Goal: Task Accomplishment & Management: Complete application form

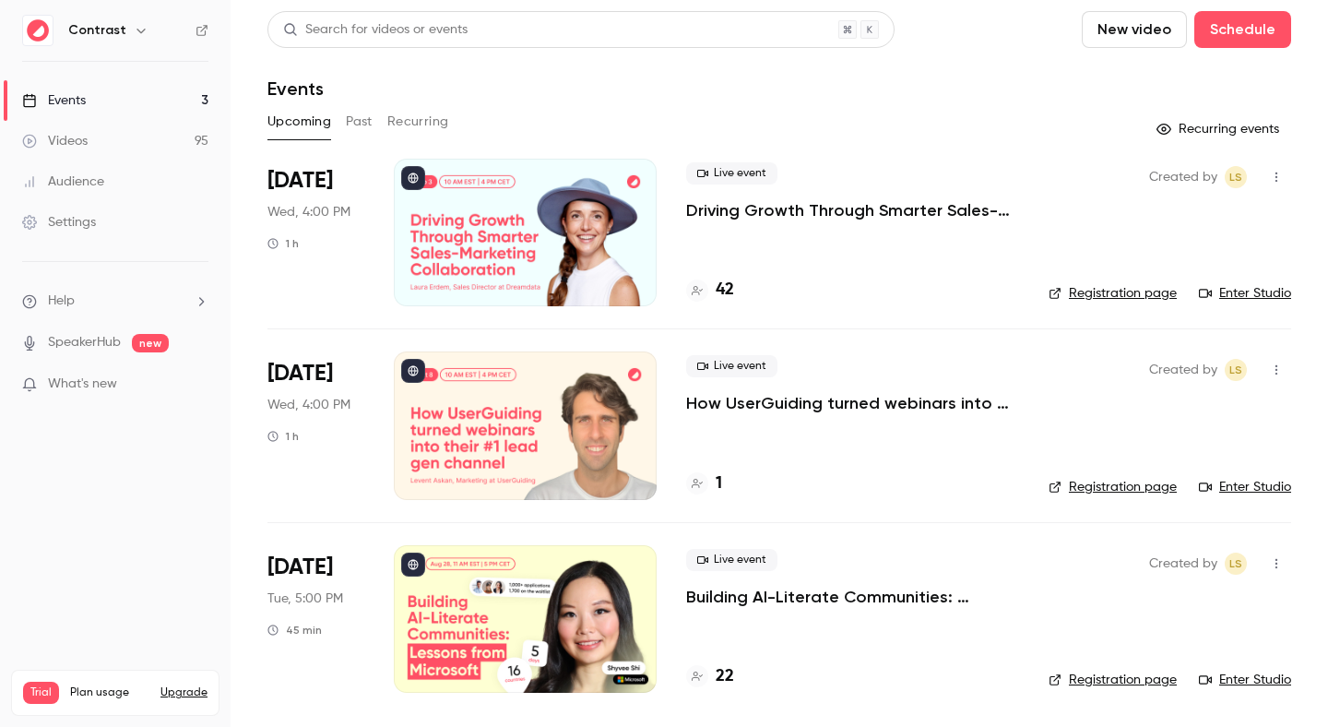
click at [103, 33] on h6 "Contrast" at bounding box center [97, 30] width 58 height 18
click at [137, 28] on icon "button" at bounding box center [141, 30] width 15 height 15
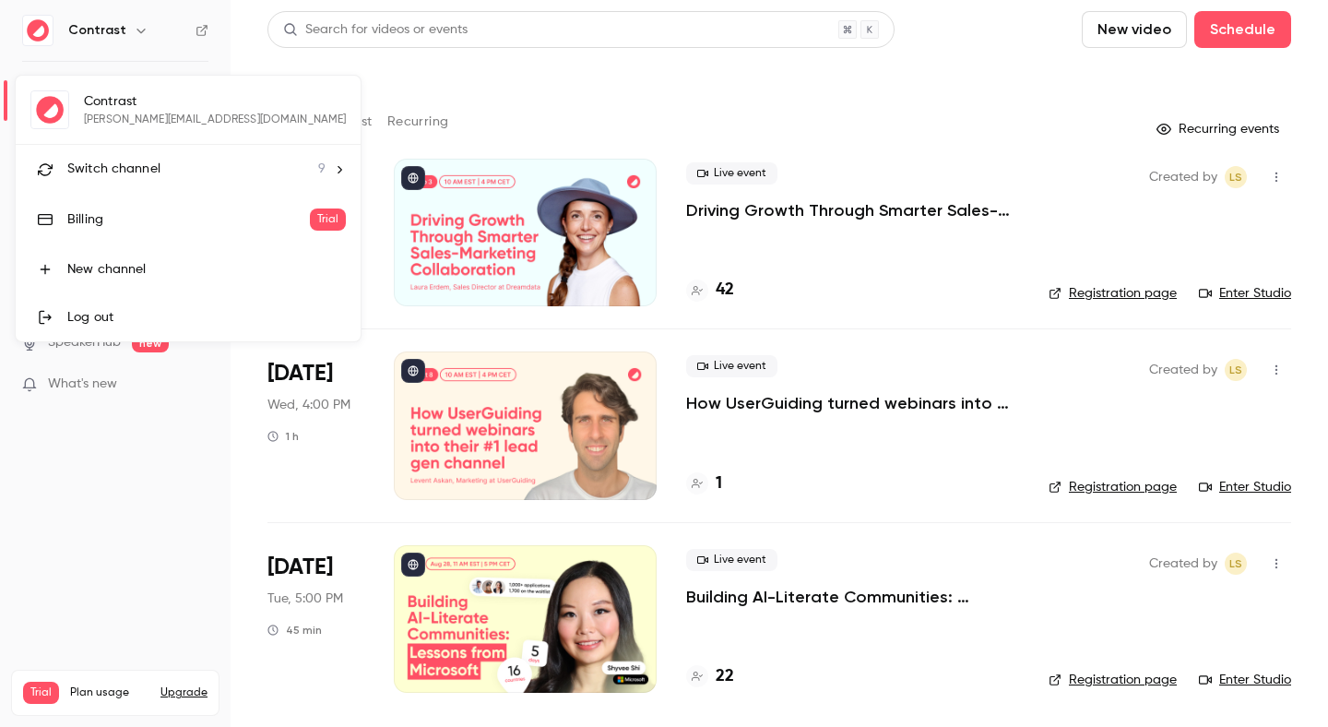
click at [117, 173] on span "Switch channel" at bounding box center [113, 169] width 93 height 19
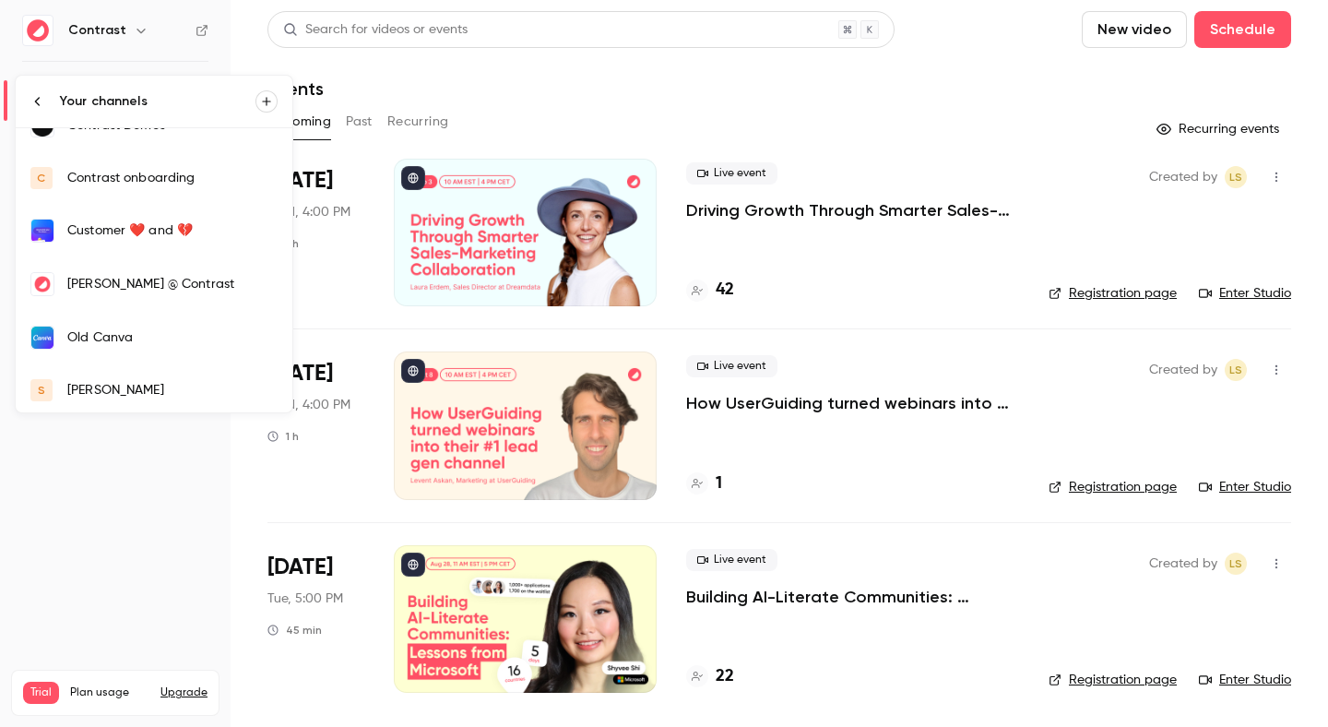
scroll to position [194, 0]
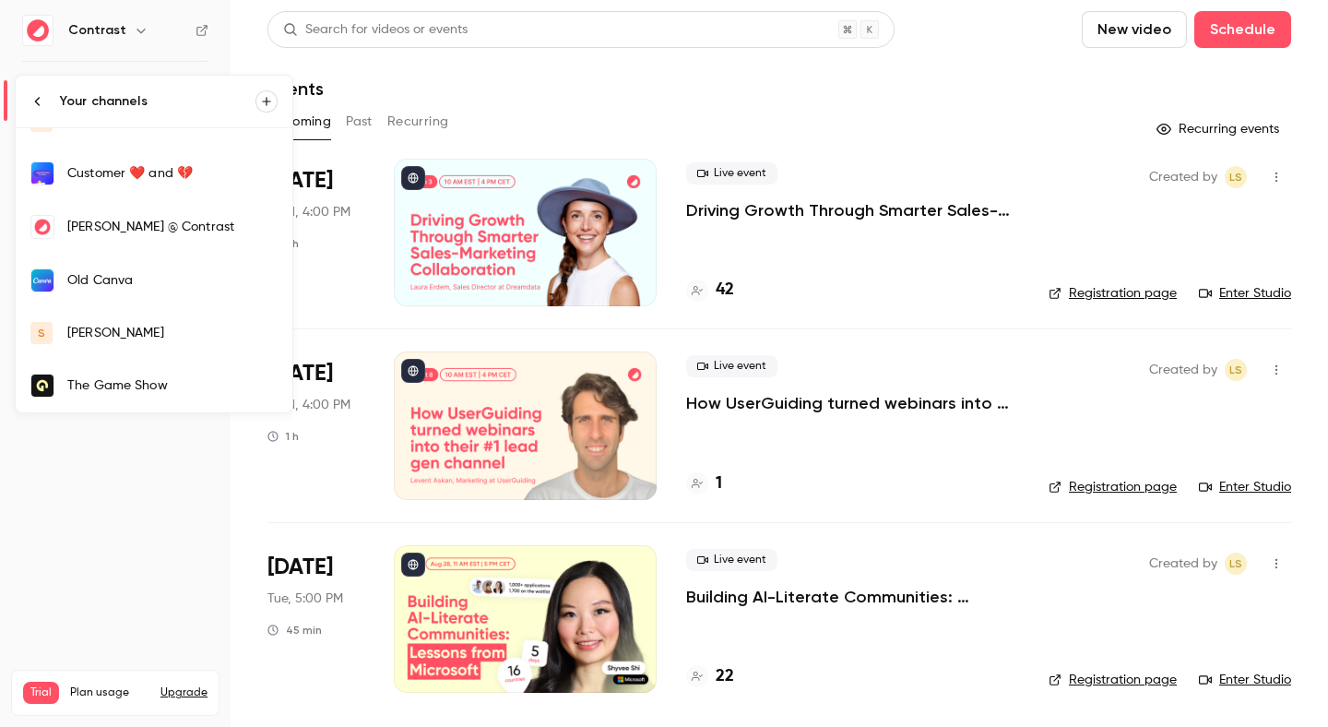
click at [105, 317] on link "s salim" at bounding box center [154, 333] width 277 height 52
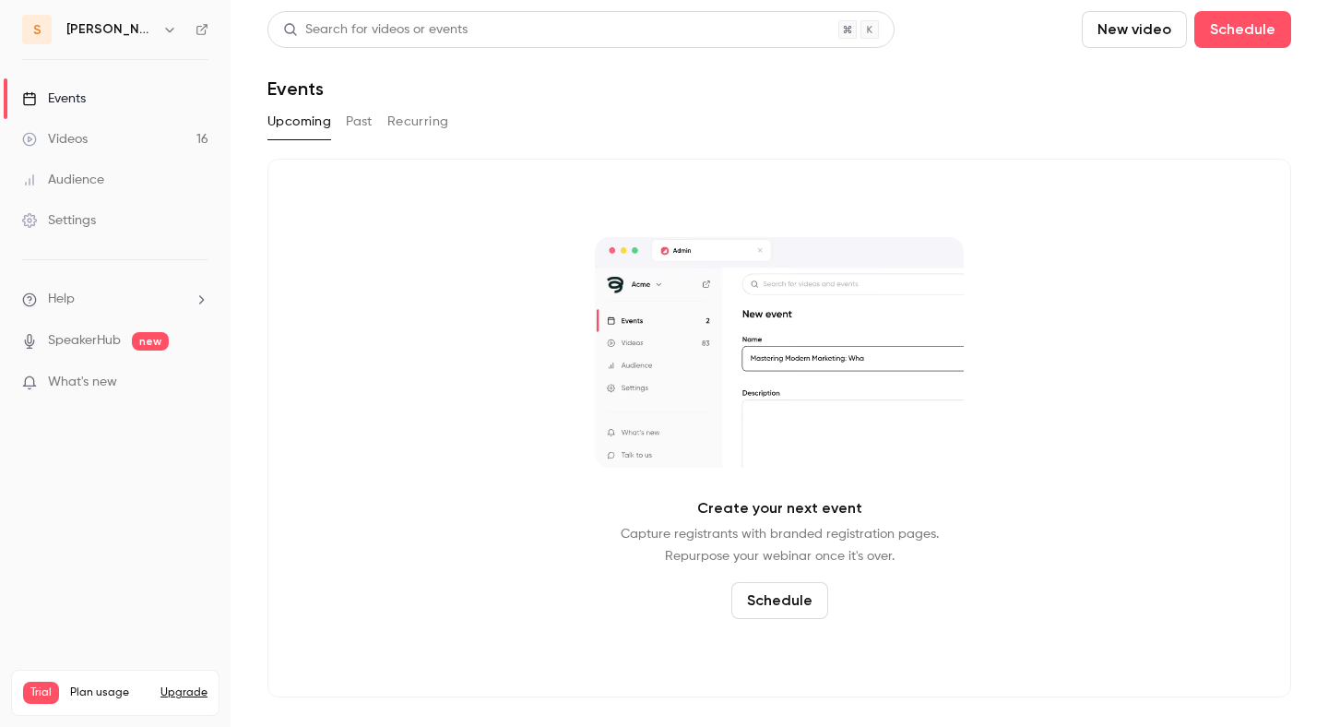
click at [353, 125] on button "Past" at bounding box center [359, 122] width 27 height 30
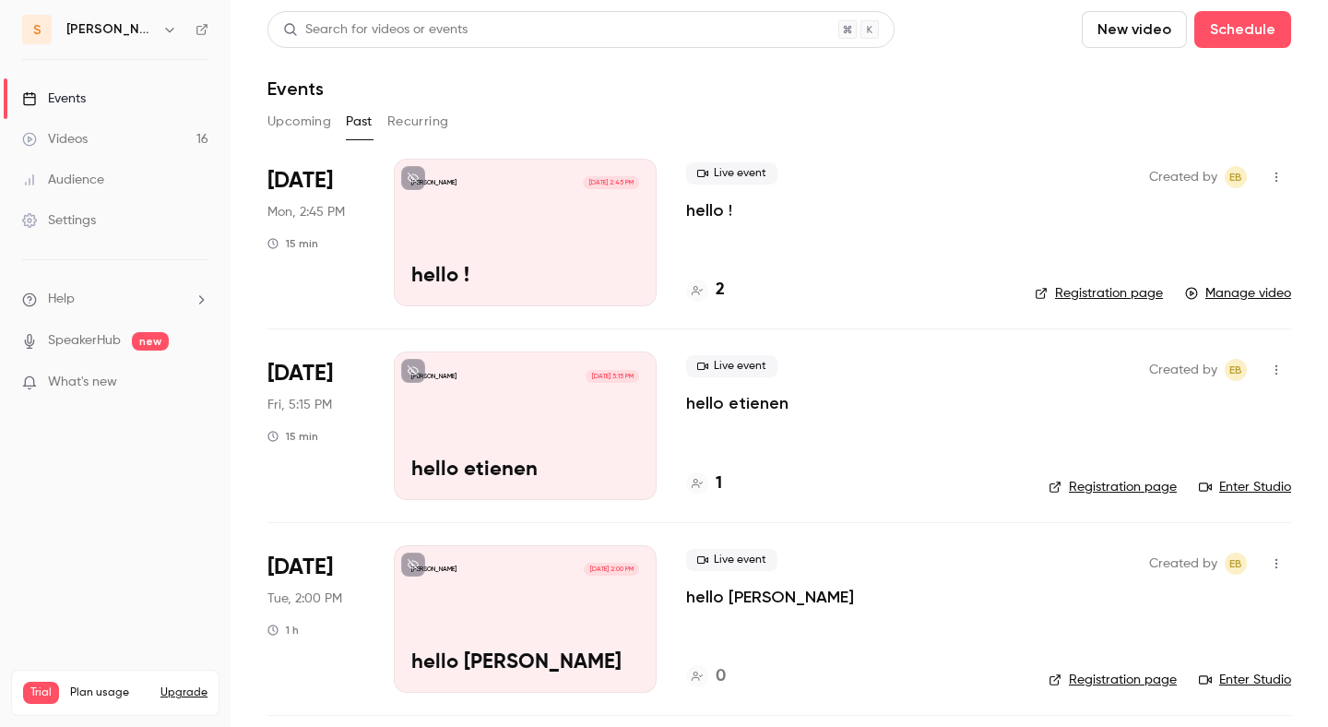
click at [693, 206] on p "hello !" at bounding box center [709, 210] width 46 height 22
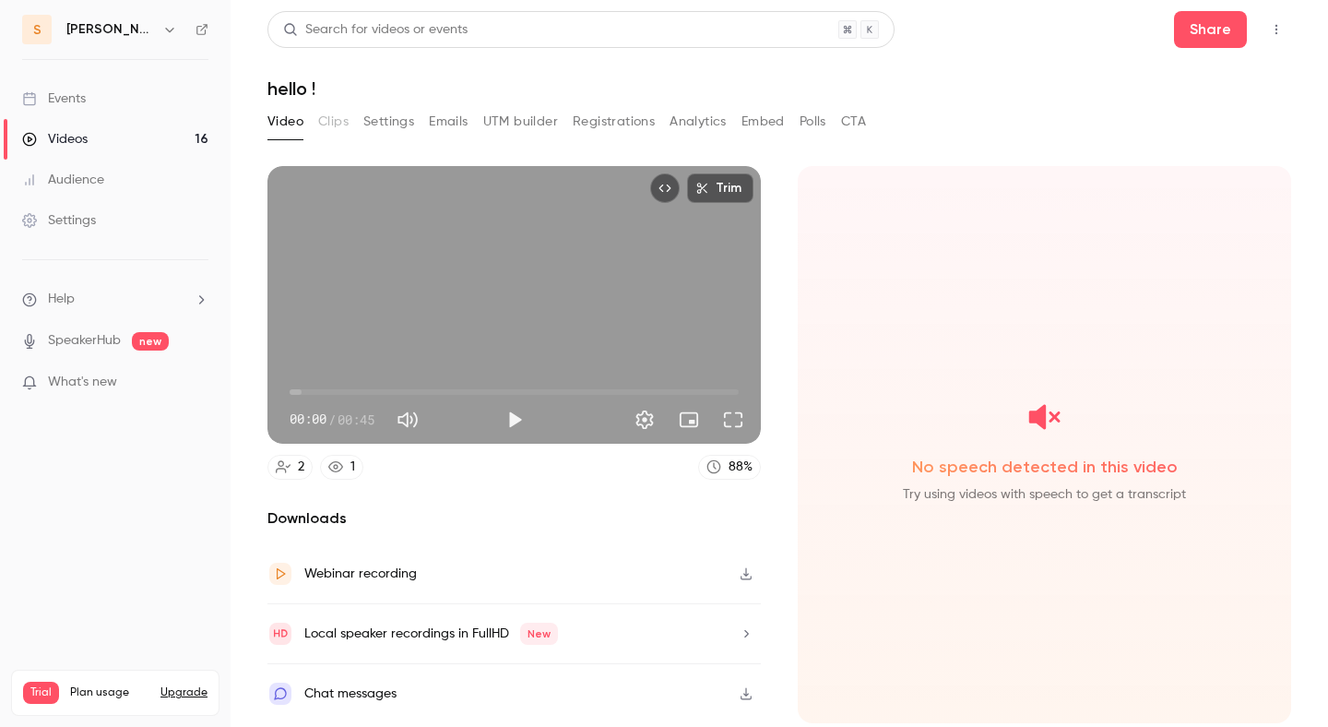
click at [1275, 29] on icon "Top Bar Actions" at bounding box center [1276, 29] width 15 height 13
click at [1251, 66] on li "Publish on Channel" at bounding box center [1191, 77] width 203 height 48
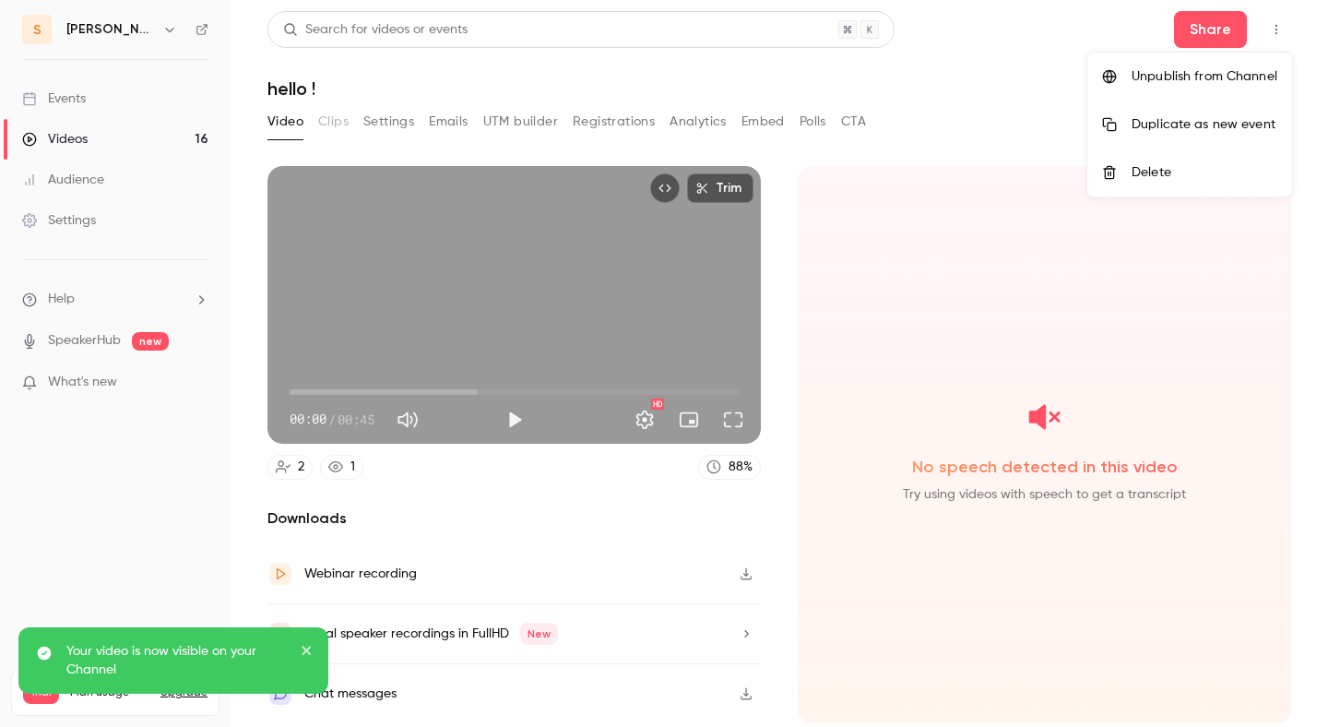
click at [1254, 66] on li "Unpublish from Channel" at bounding box center [1190, 77] width 205 height 48
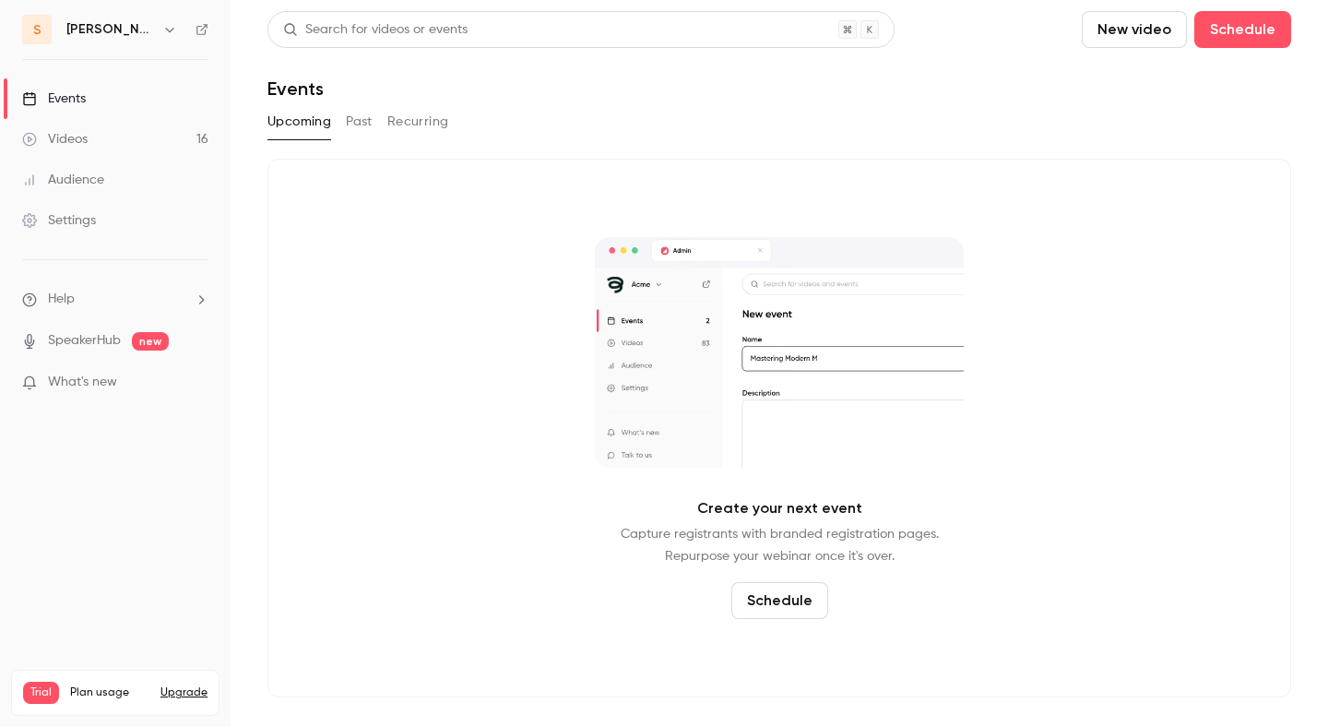
click at [175, 147] on link "Videos 16" at bounding box center [115, 139] width 231 height 41
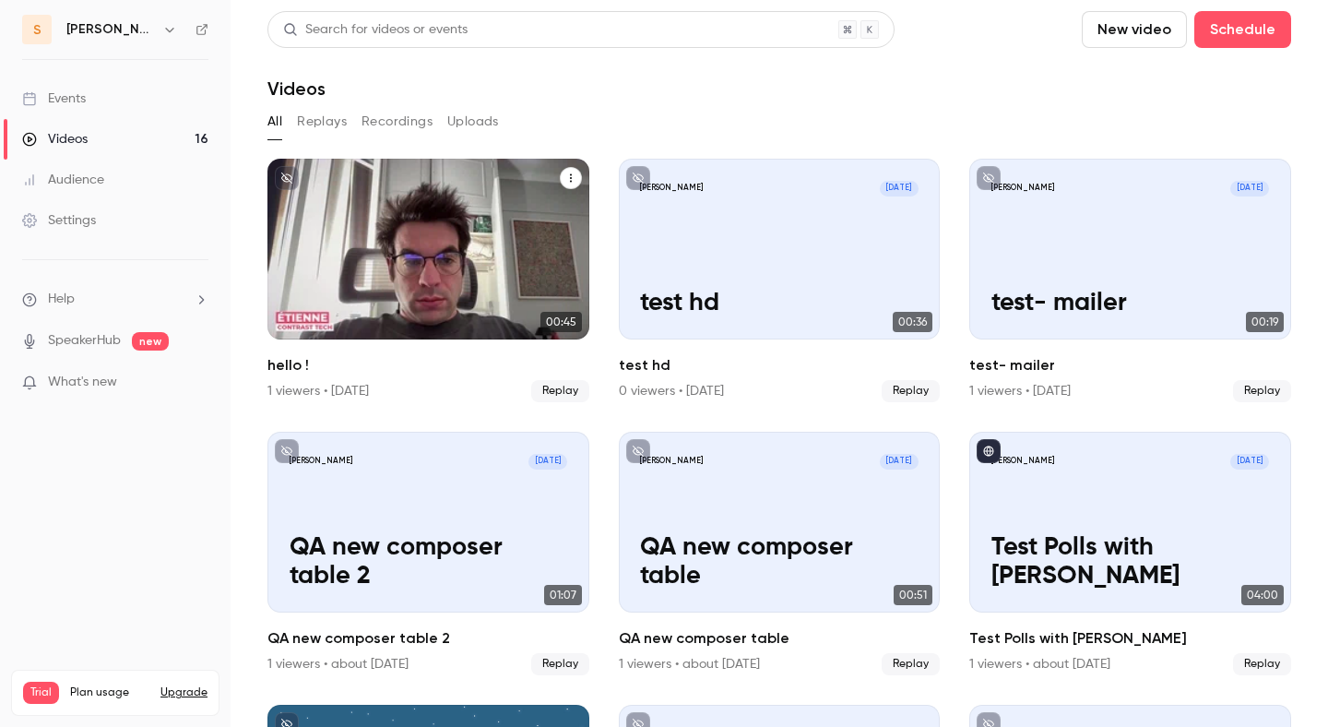
click at [352, 268] on div "[PERSON_NAME] [DATE] hello !" at bounding box center [429, 249] width 322 height 181
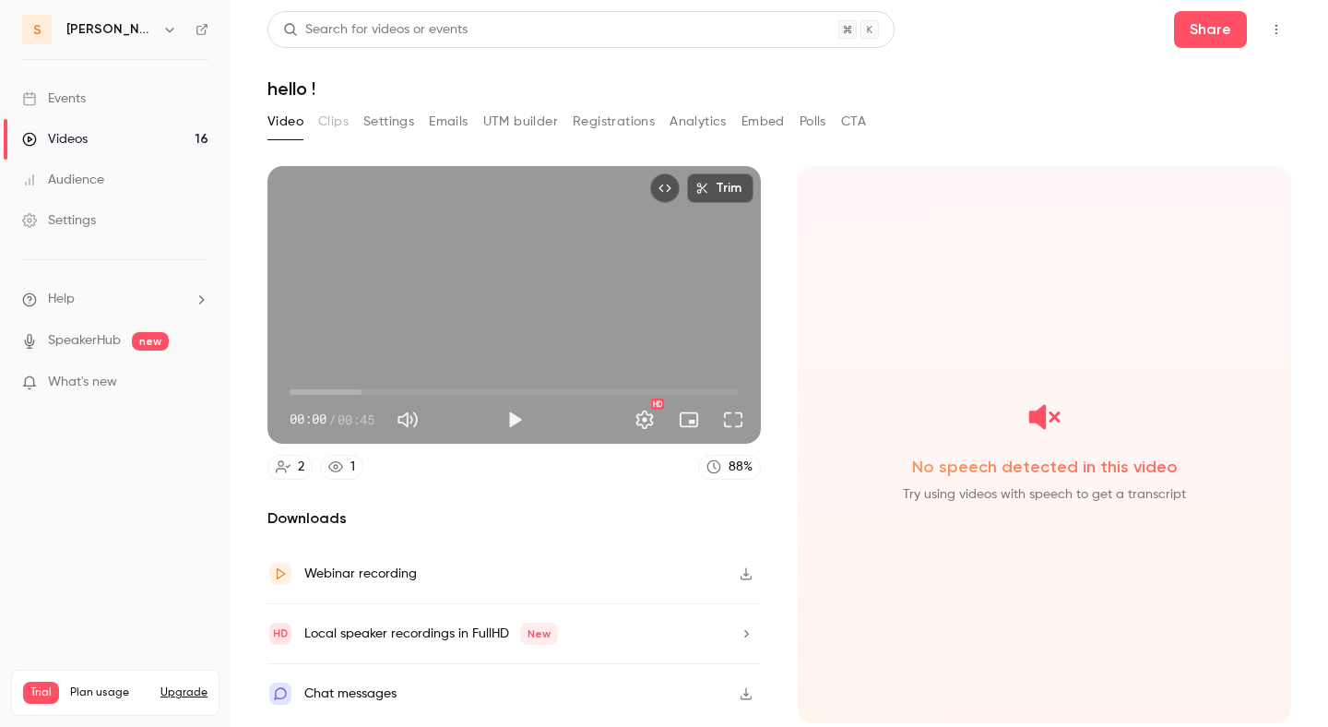
click at [1274, 37] on button "Top Bar Actions" at bounding box center [1277, 30] width 30 height 30
click at [1251, 68] on div "Publish on Channel" at bounding box center [1206, 76] width 144 height 18
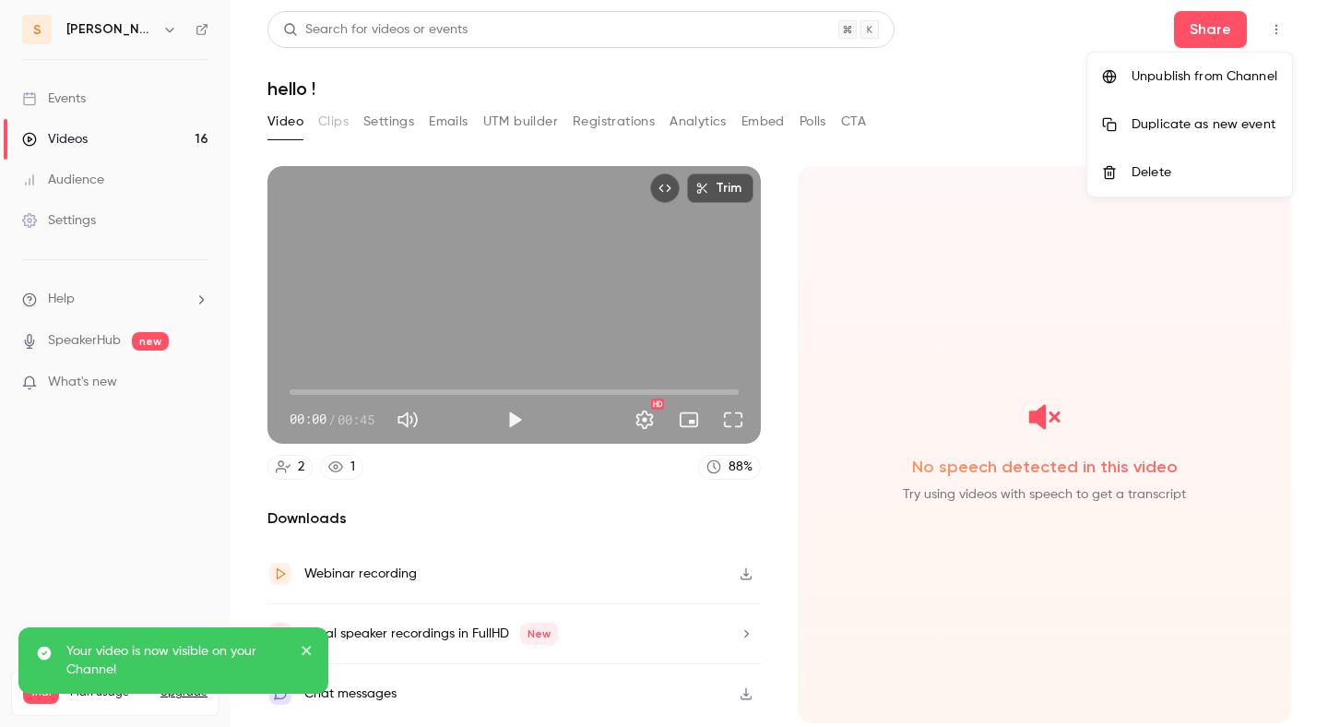
click at [1251, 68] on div "Unpublish from Channel" at bounding box center [1205, 76] width 146 height 18
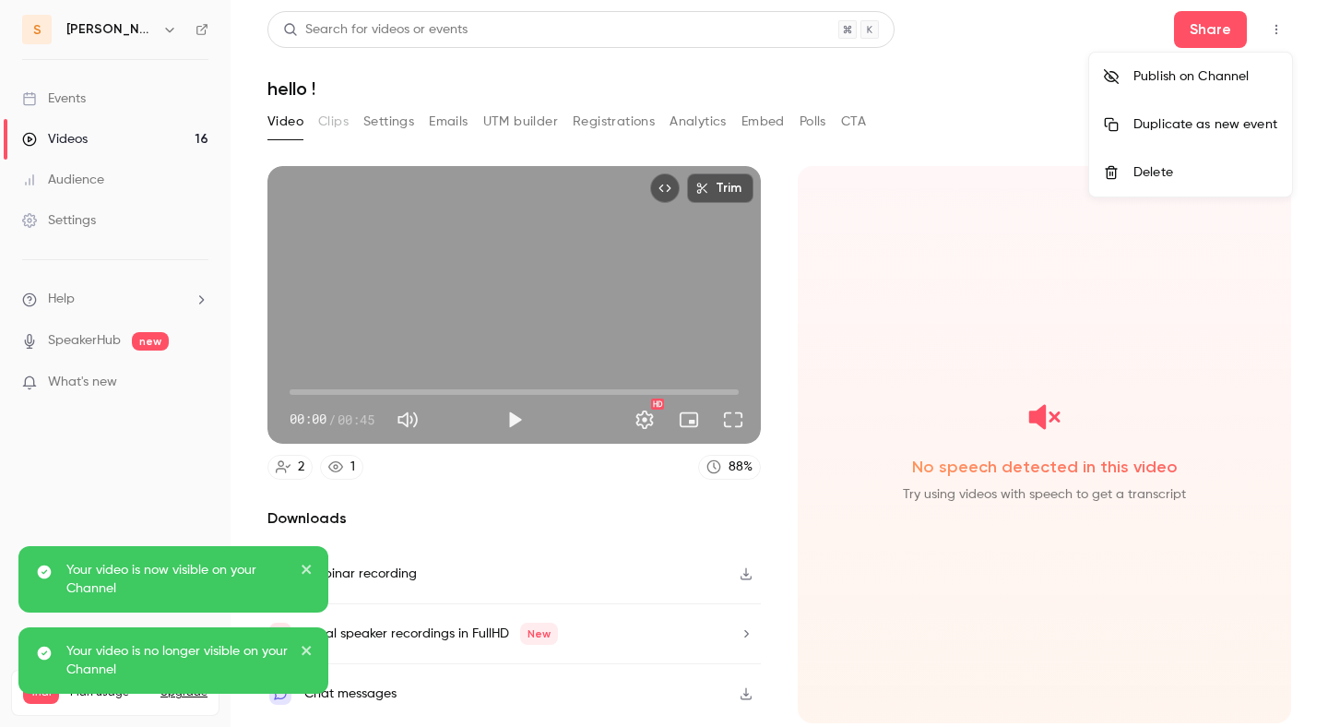
click at [195, 134] on div at bounding box center [664, 363] width 1328 height 727
click at [191, 138] on link "Videos 16" at bounding box center [115, 139] width 231 height 41
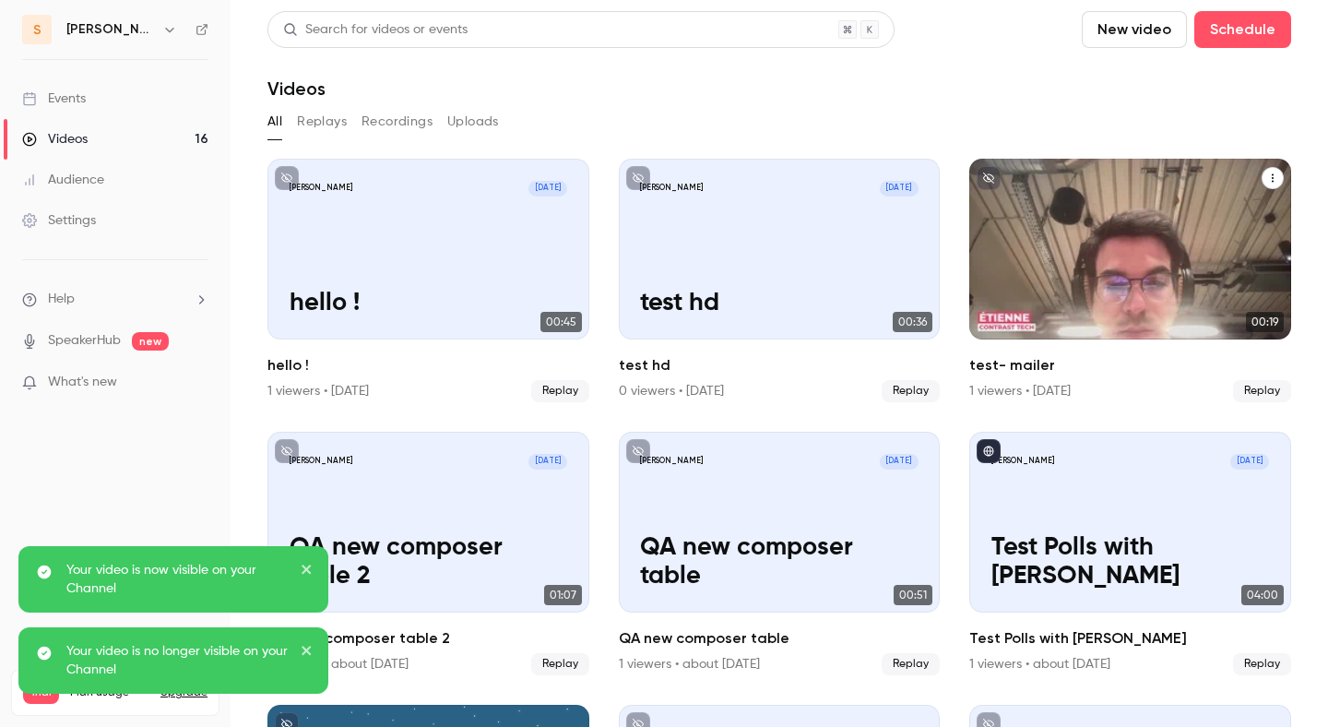
click at [1272, 181] on icon "test- mailer" at bounding box center [1273, 178] width 2 height 8
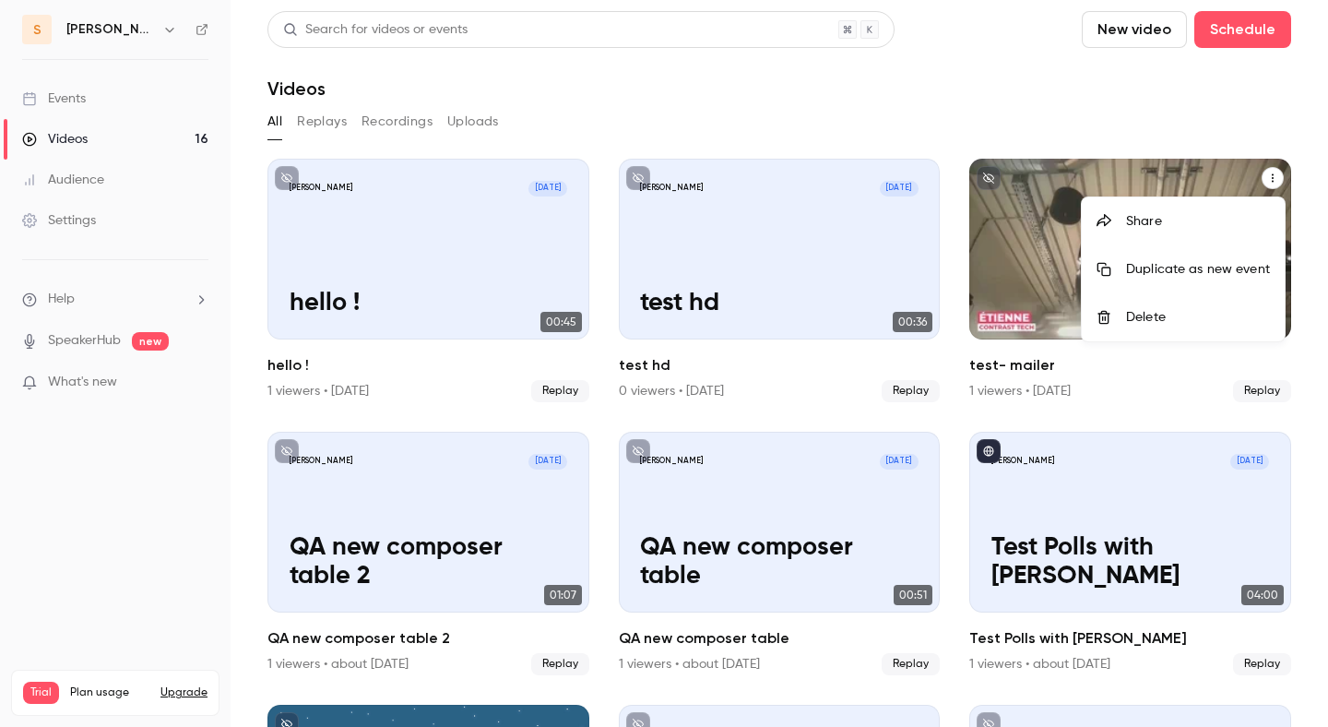
click at [170, 124] on div at bounding box center [664, 363] width 1328 height 727
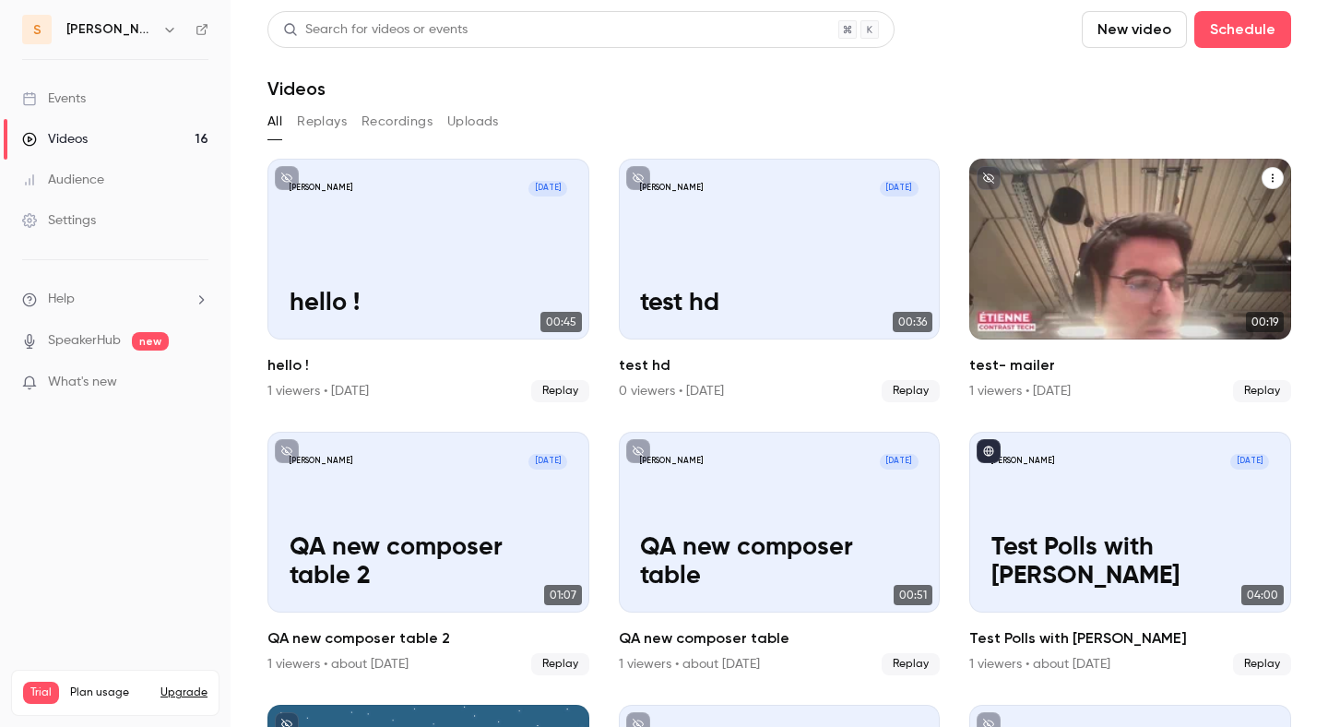
click at [161, 101] on link "Events" at bounding box center [115, 98] width 231 height 41
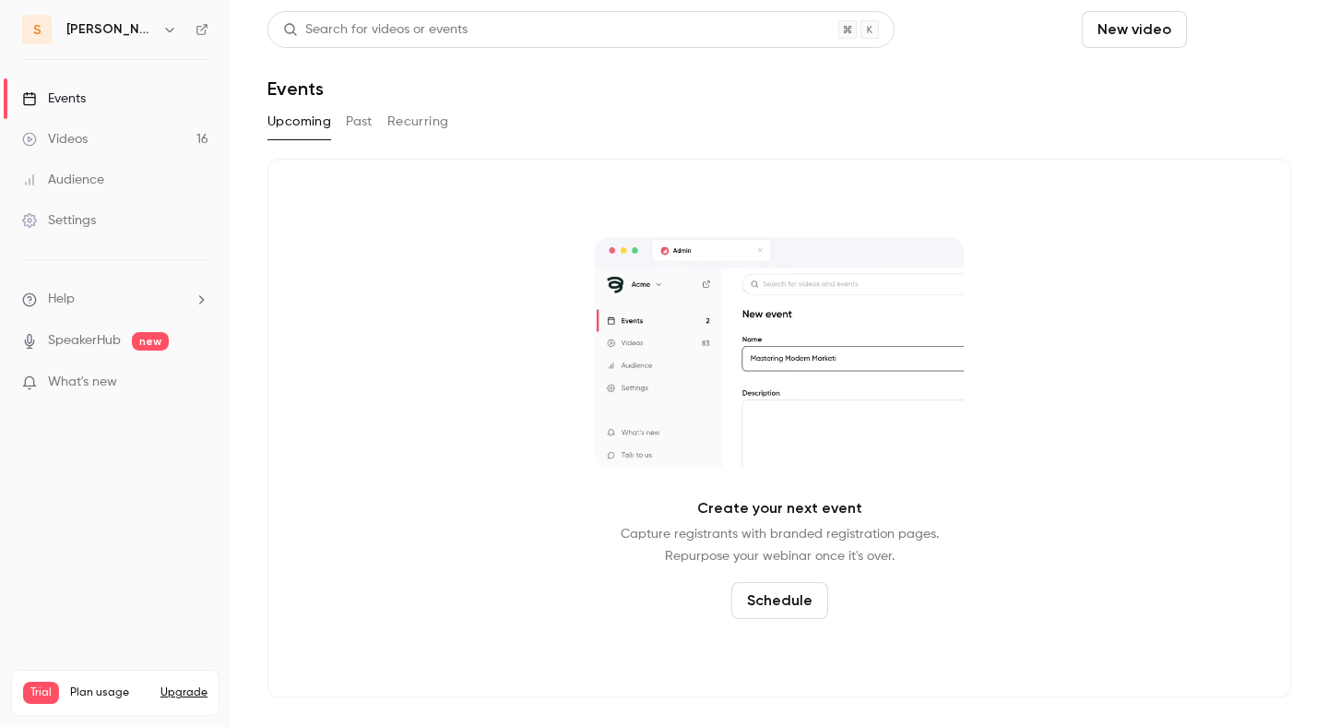
click at [1262, 36] on button "Schedule" at bounding box center [1243, 29] width 97 height 37
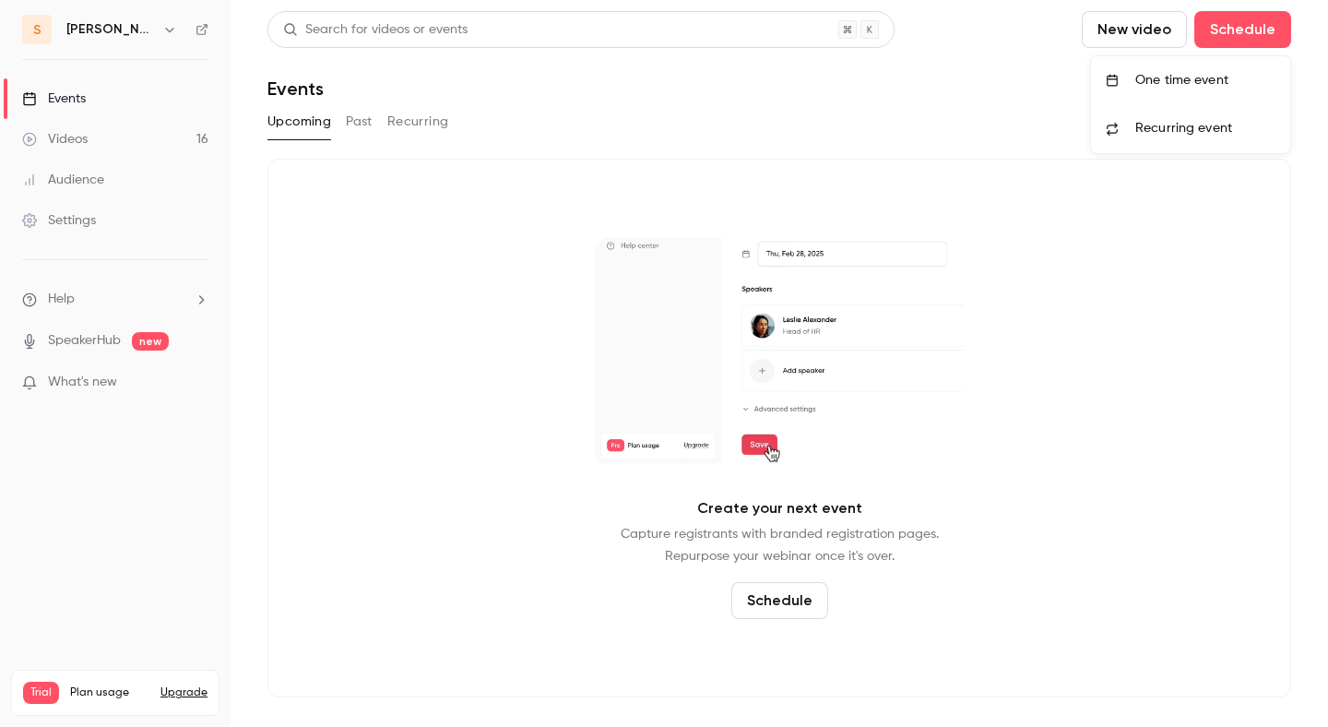
click at [1239, 71] on div "One time event" at bounding box center [1206, 80] width 140 height 18
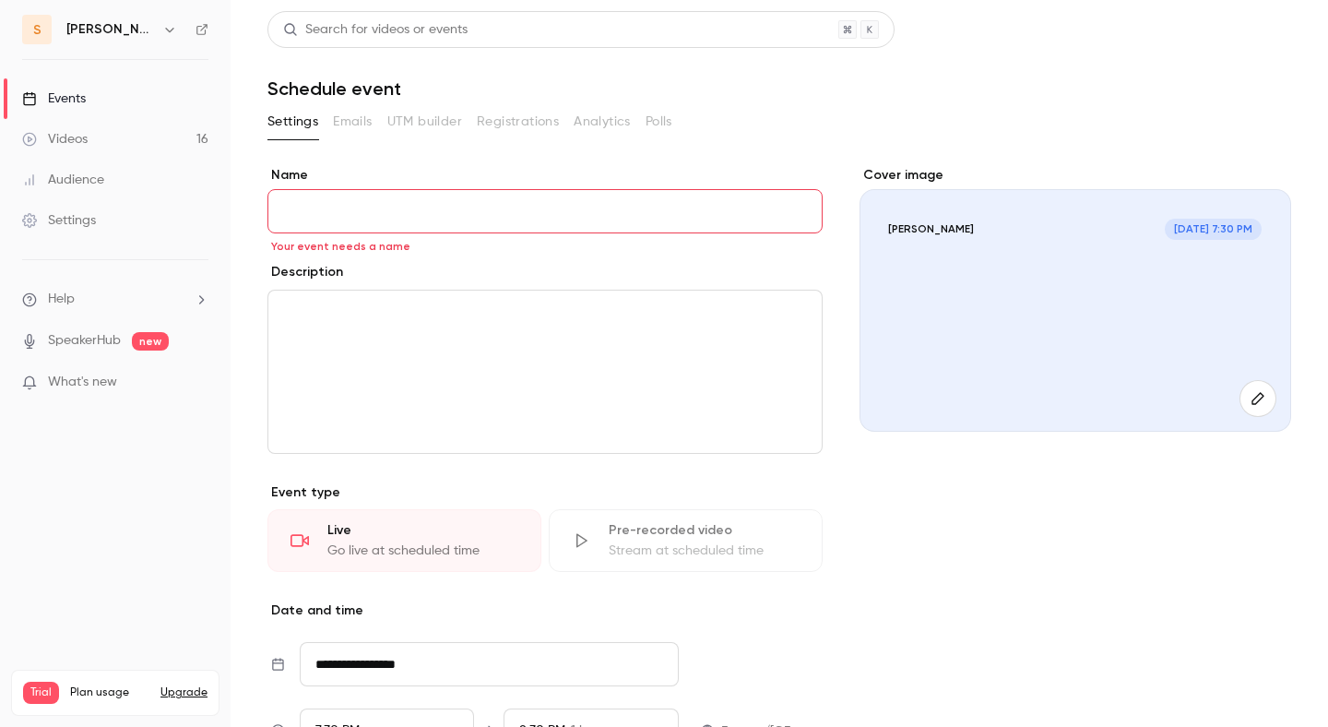
click at [104, 105] on link "Events" at bounding box center [115, 98] width 231 height 41
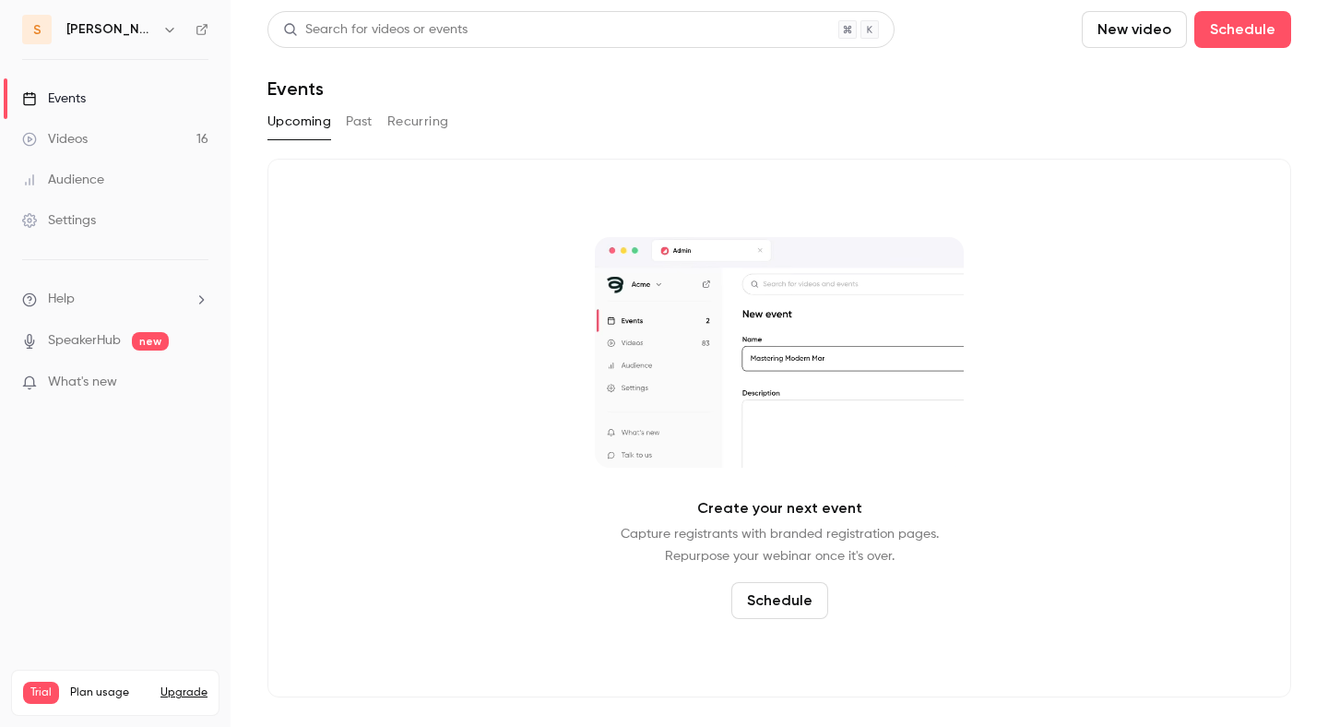
click at [782, 590] on button "Schedule" at bounding box center [780, 600] width 97 height 37
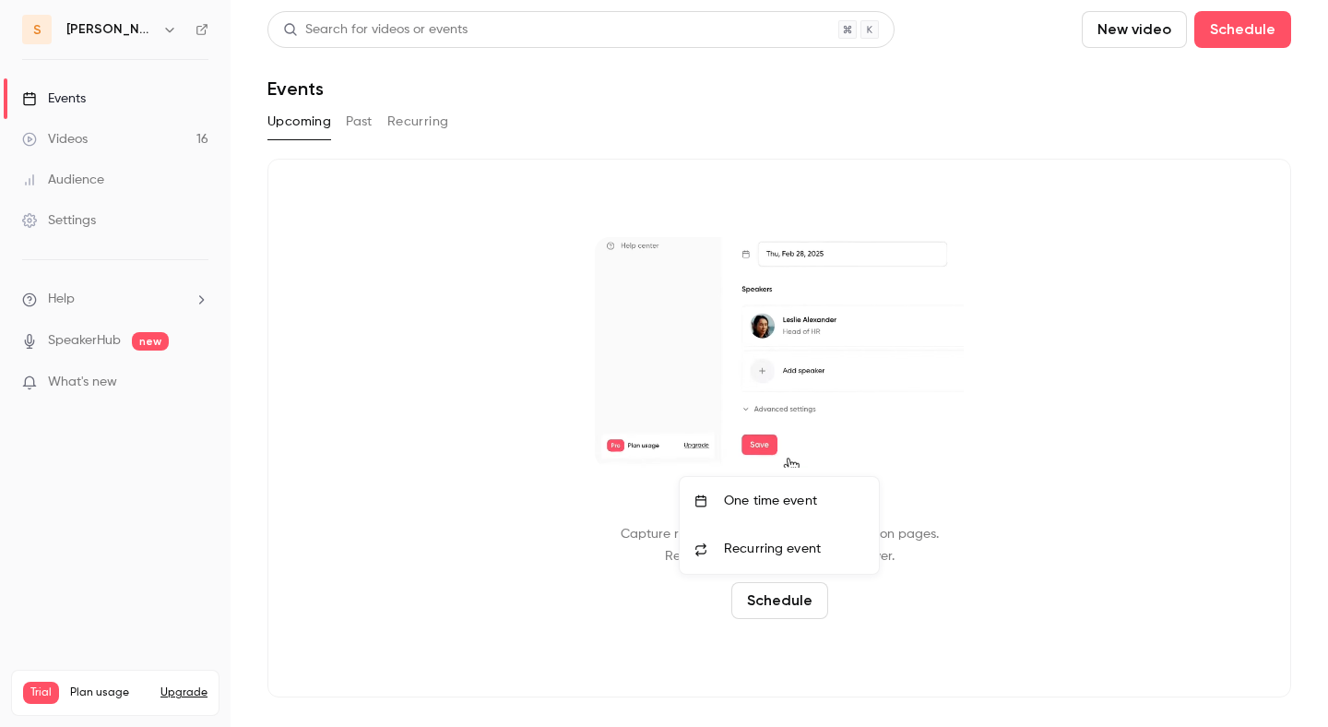
click at [780, 504] on div "One time event" at bounding box center [794, 501] width 140 height 18
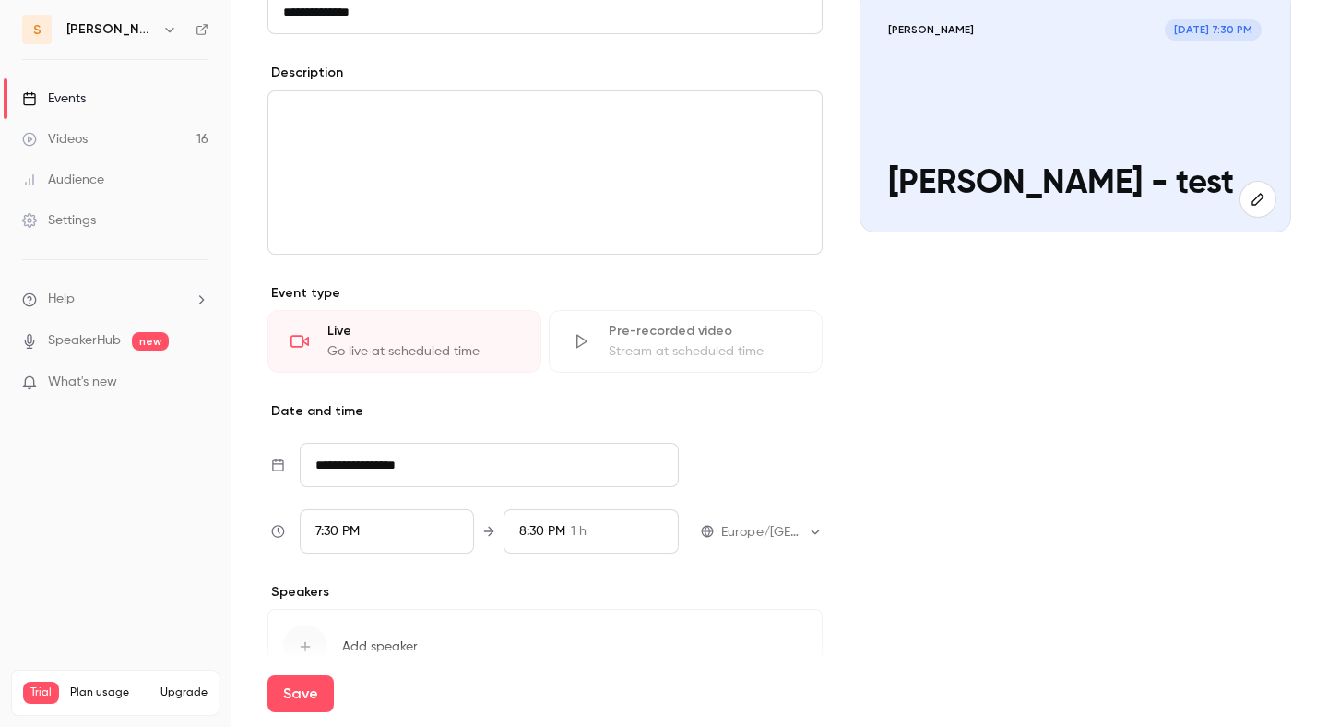
scroll to position [304, 0]
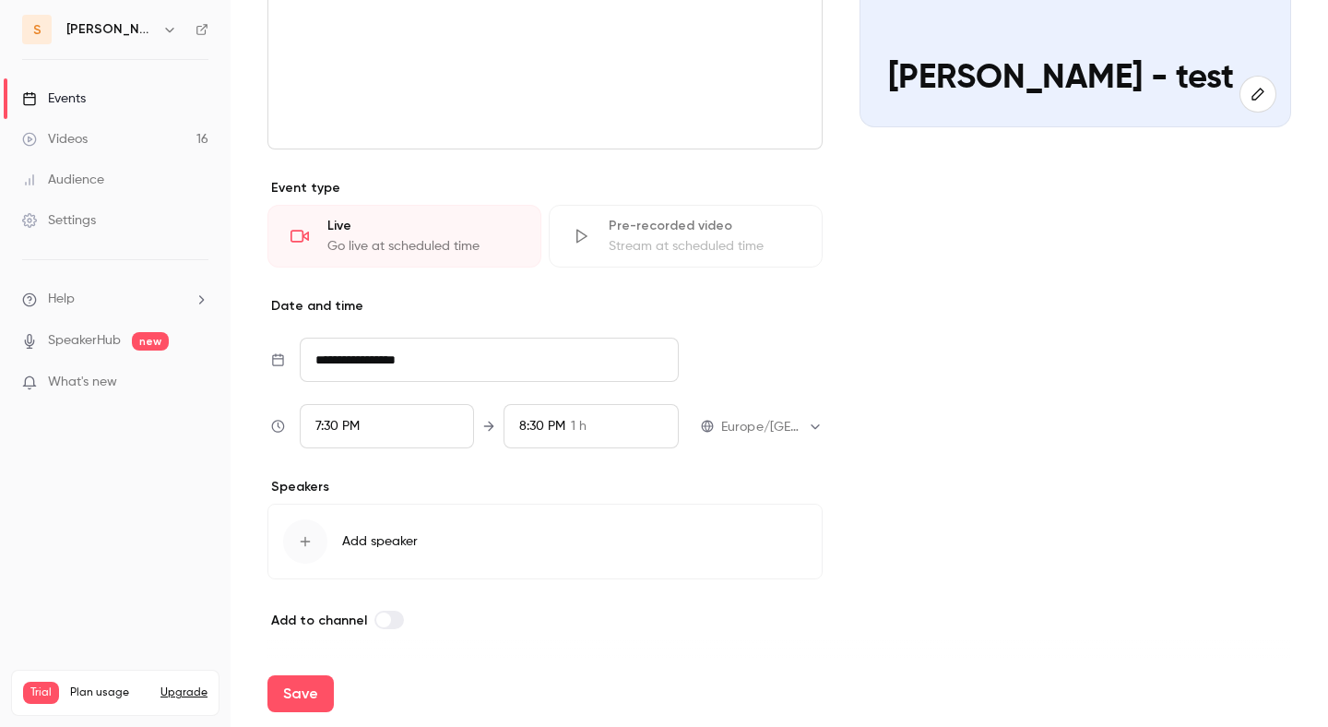
type input "**********"
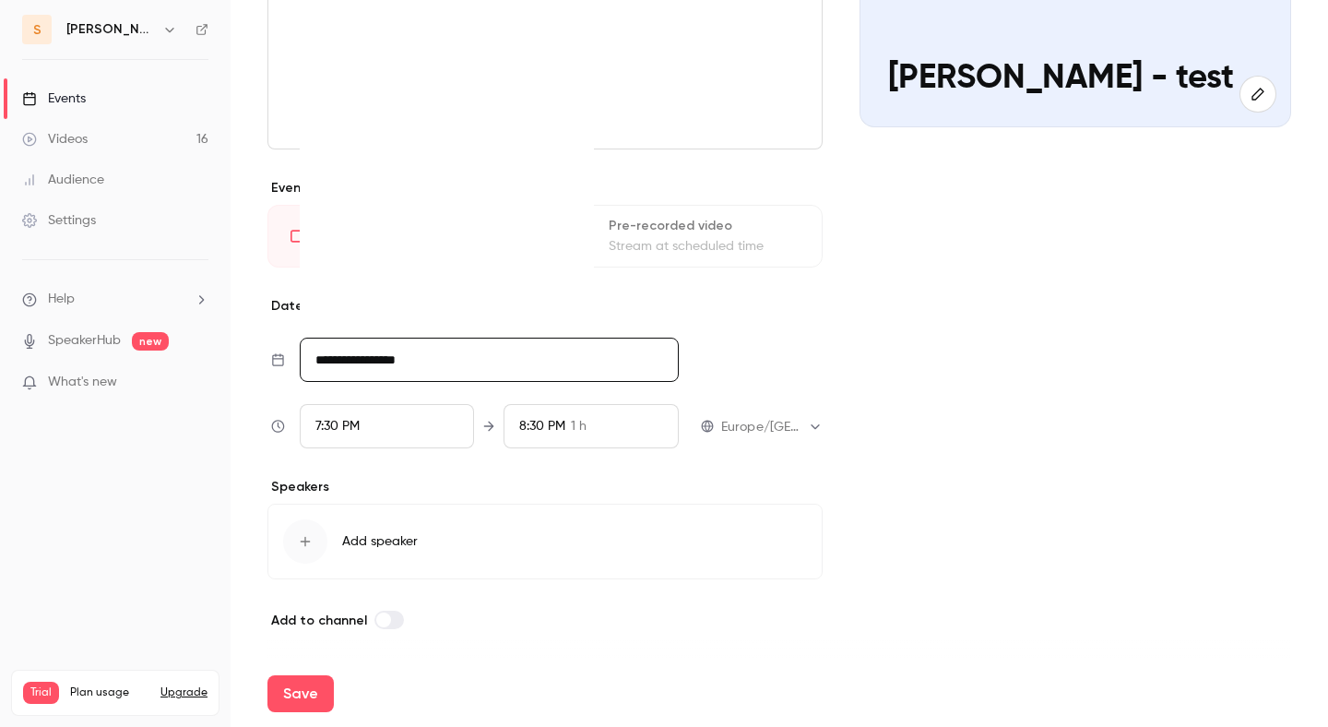
click at [380, 372] on input "**********" at bounding box center [489, 360] width 379 height 44
click at [490, 240] on div "28" at bounding box center [485, 250] width 29 height 28
type input "**********"
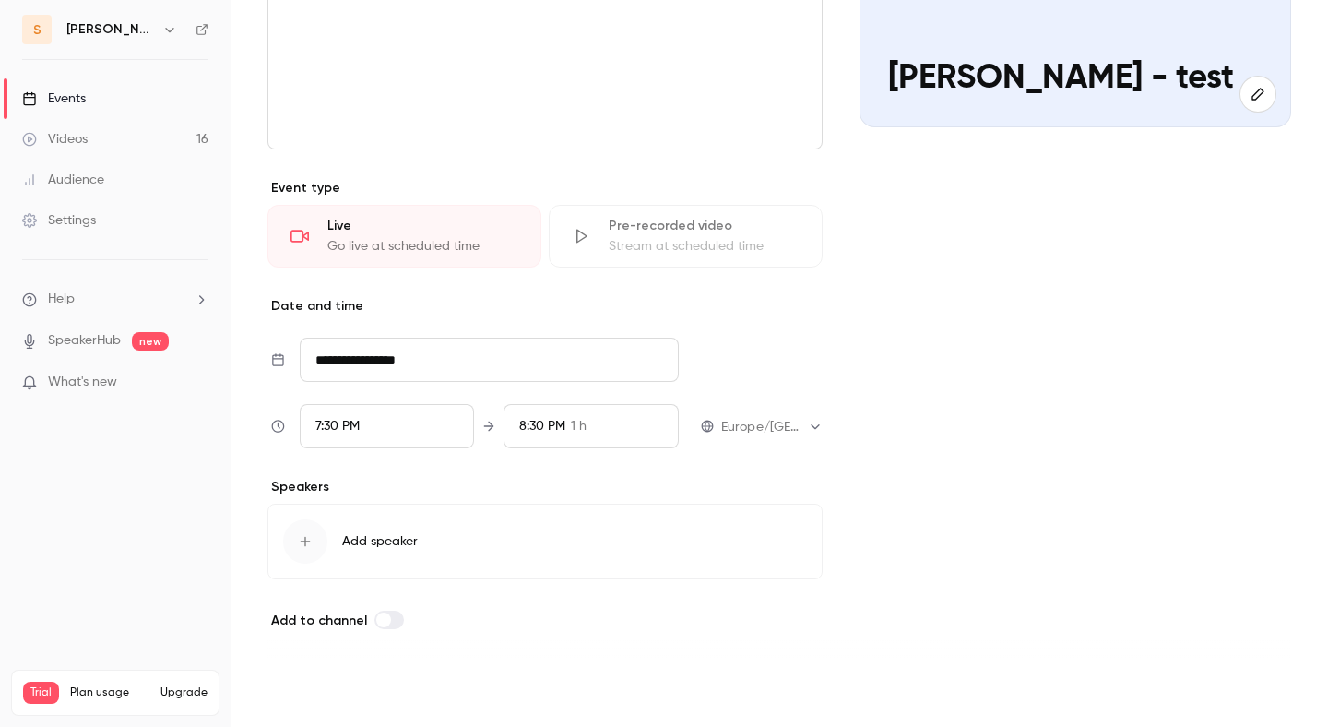
click at [290, 686] on button "Save" at bounding box center [301, 693] width 66 height 37
type input "**********"
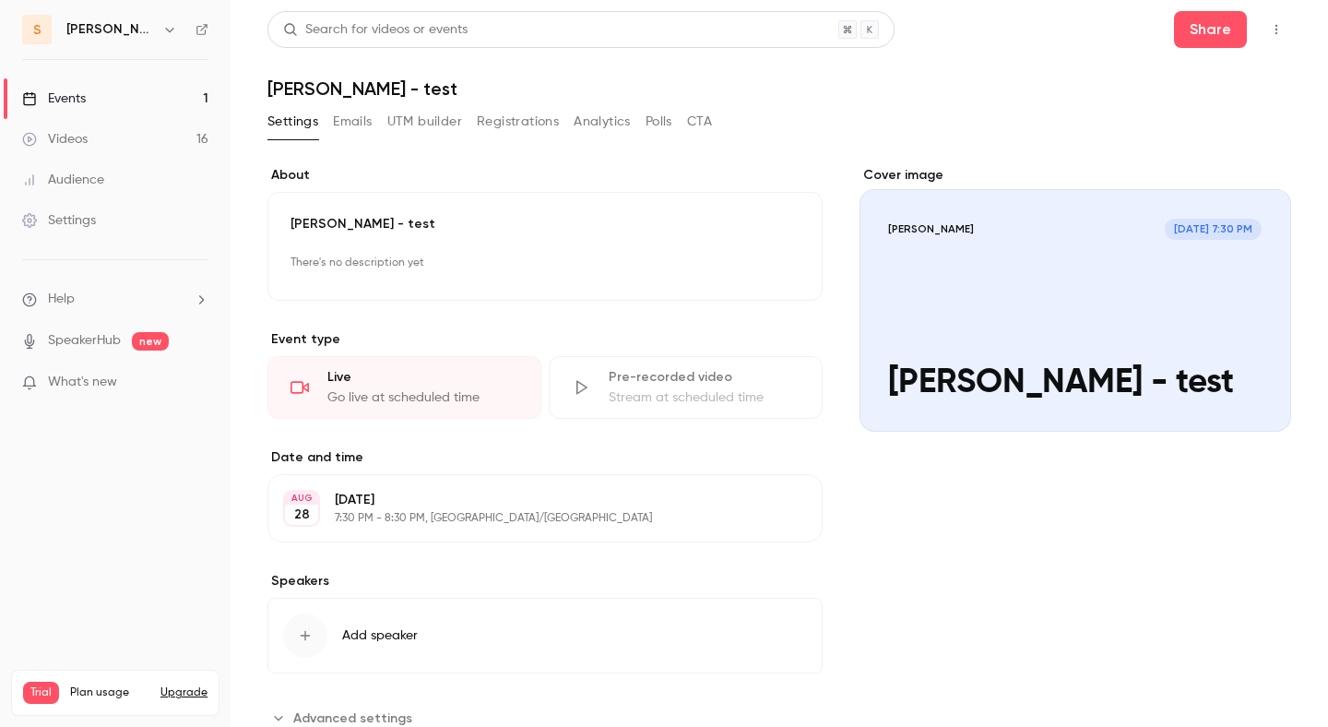
click at [1282, 33] on icon "button" at bounding box center [1276, 29] width 15 height 13
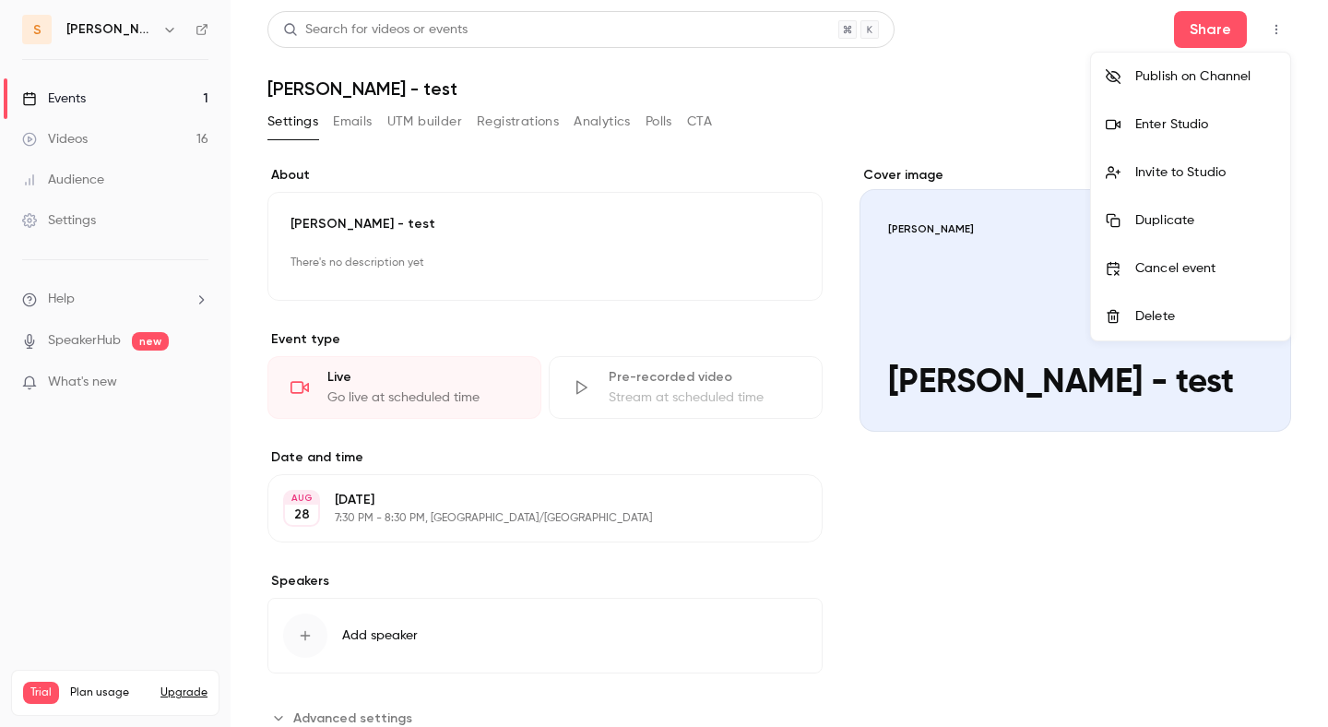
click at [1244, 83] on div "Publish on Channel" at bounding box center [1206, 76] width 140 height 18
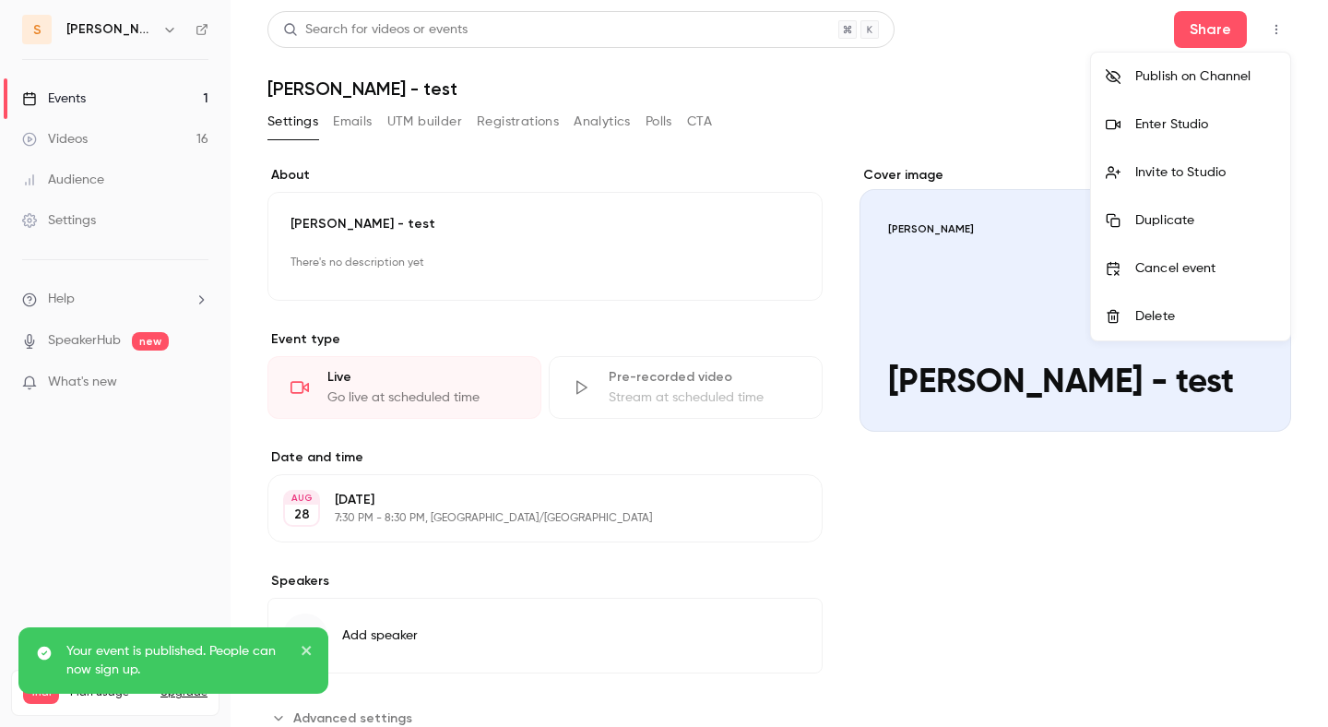
click at [1241, 73] on div "Publish on Channel" at bounding box center [1206, 76] width 140 height 18
